Goal: Task Accomplishment & Management: Manage account settings

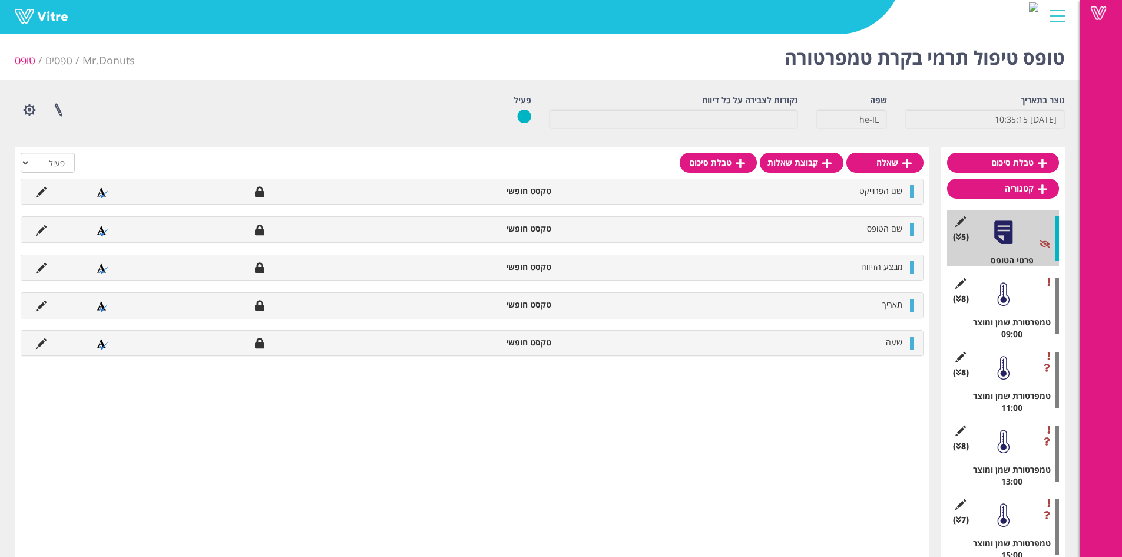
click at [984, 295] on div "(8 ) טמפרטורת שמן ומוצר 09:00" at bounding box center [1003, 306] width 112 height 68
click at [992, 295] on div at bounding box center [1003, 294] width 27 height 27
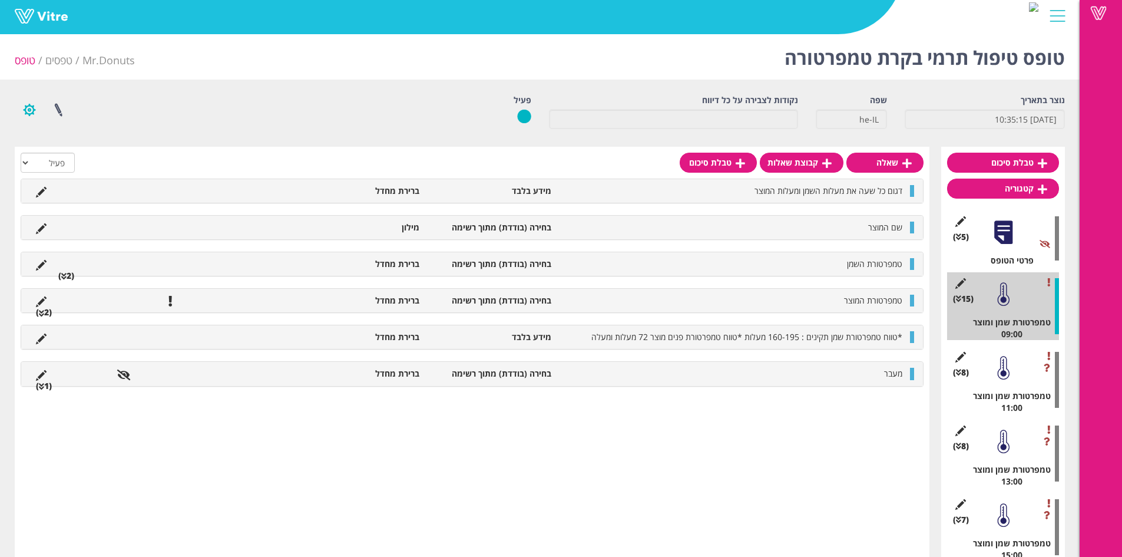
click at [17, 114] on button "button" at bounding box center [29, 109] width 29 height 31
click at [83, 147] on link "הגדרת משתמשים" at bounding box center [61, 153] width 93 height 15
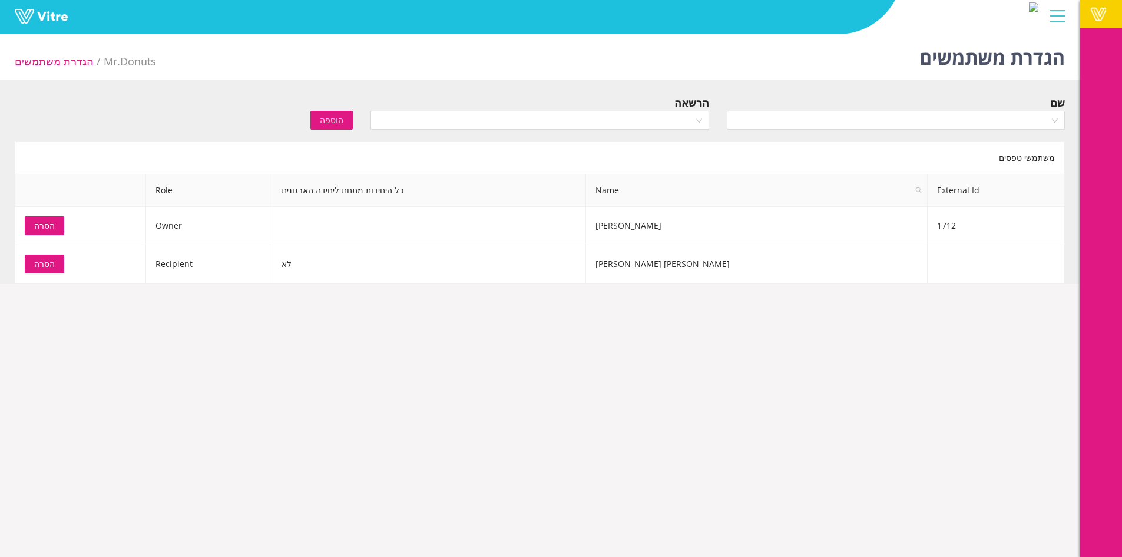
click at [1102, 6] on link "Vitre" at bounding box center [1101, 14] width 42 height 28
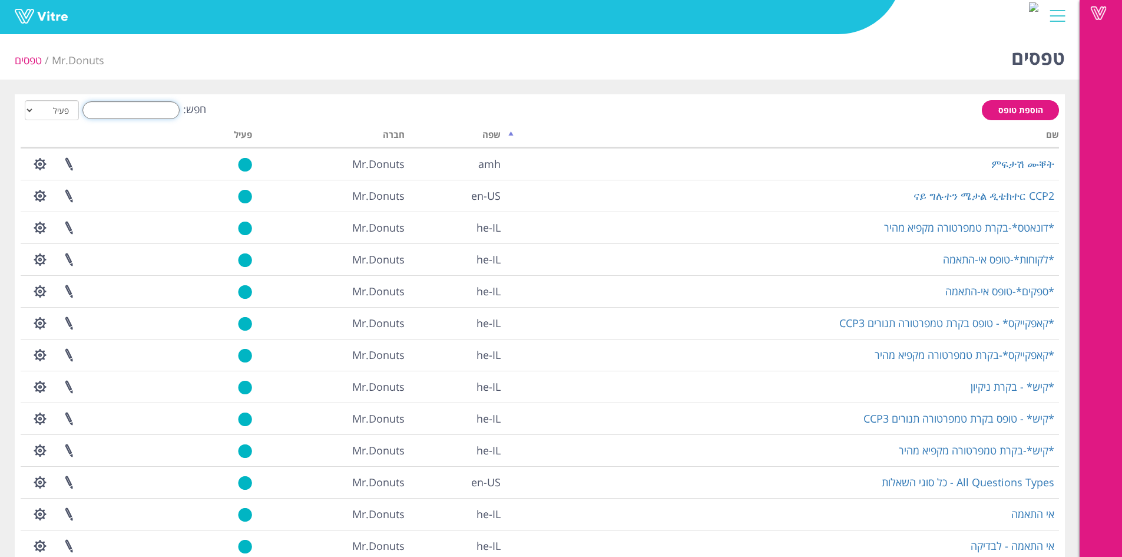
click at [146, 111] on input "חפש:" at bounding box center [130, 110] width 97 height 18
click at [146, 111] on input "גג" at bounding box center [130, 110] width 97 height 18
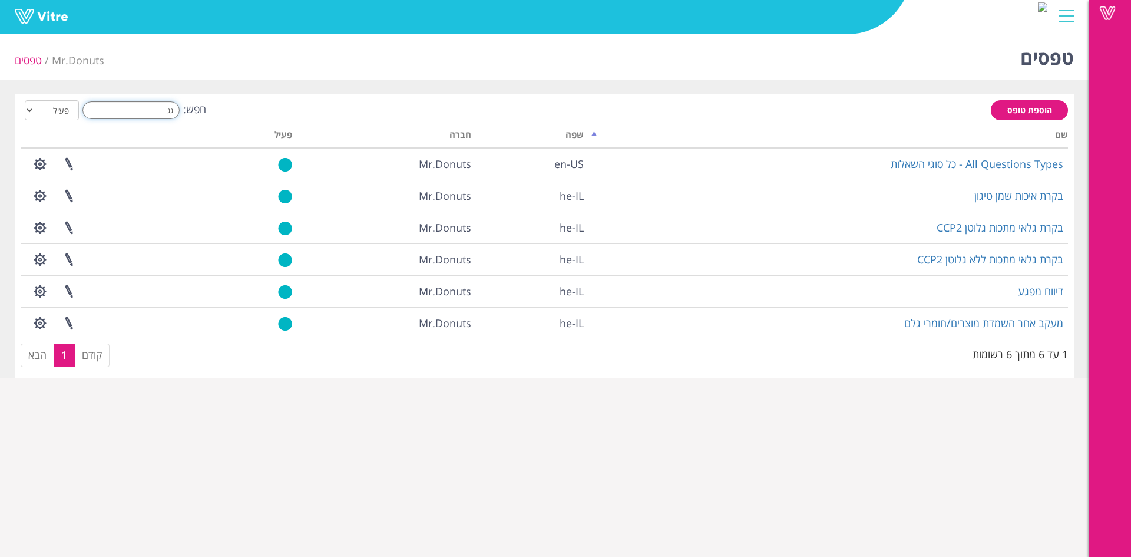
click at [146, 111] on input "גג" at bounding box center [130, 110] width 97 height 18
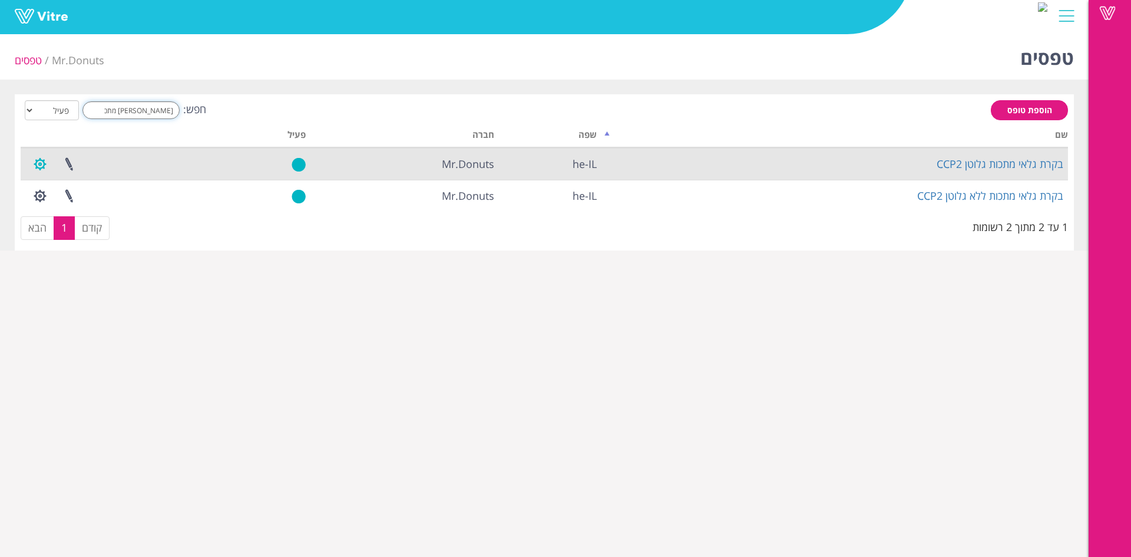
type input "[PERSON_NAME] מתכ"
click at [52, 158] on button "button" at bounding box center [39, 163] width 29 height 31
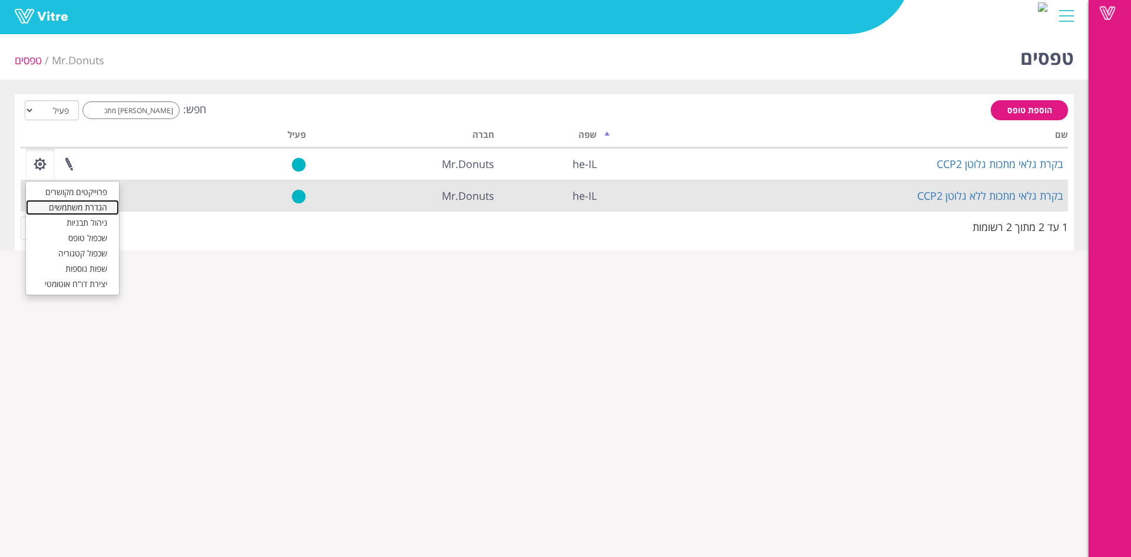
click at [69, 204] on link "הגדרת משתמשים" at bounding box center [72, 207] width 93 height 15
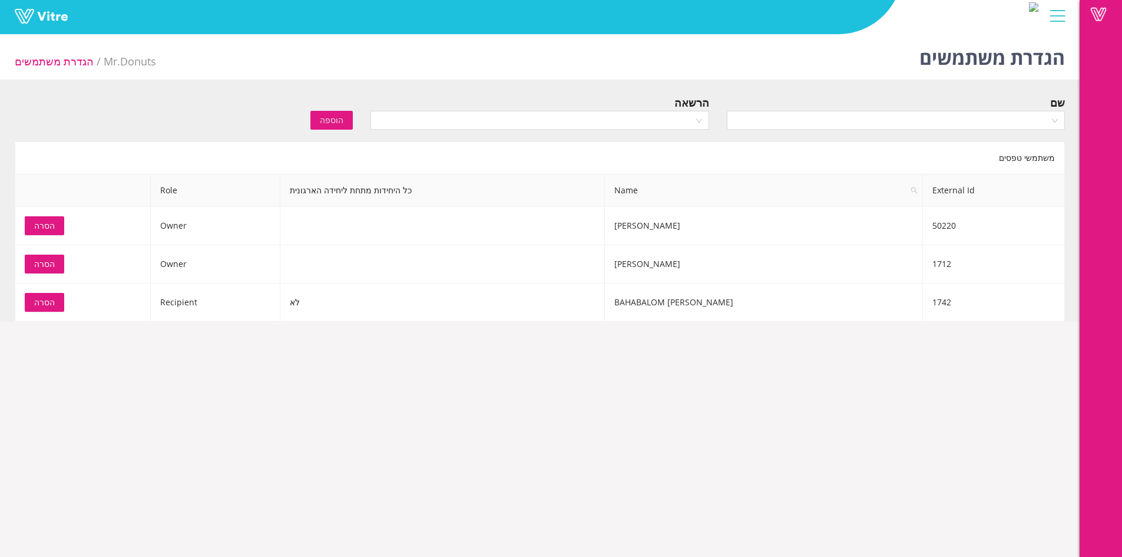
click at [1070, 23] on div at bounding box center [1058, 16] width 27 height 32
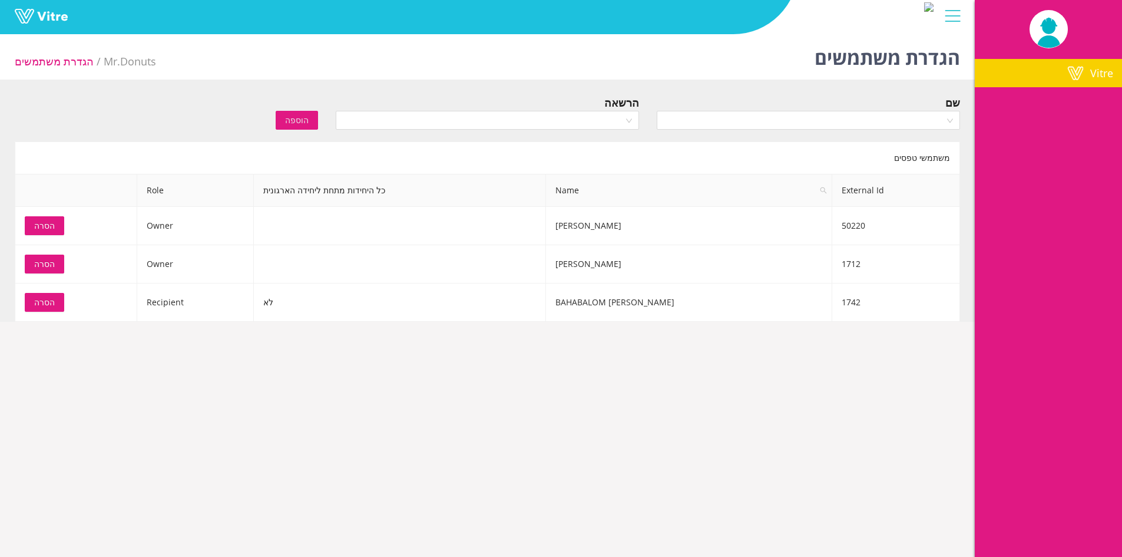
click at [1062, 74] on span at bounding box center [1075, 73] width 29 height 14
